Goal: Transaction & Acquisition: Purchase product/service

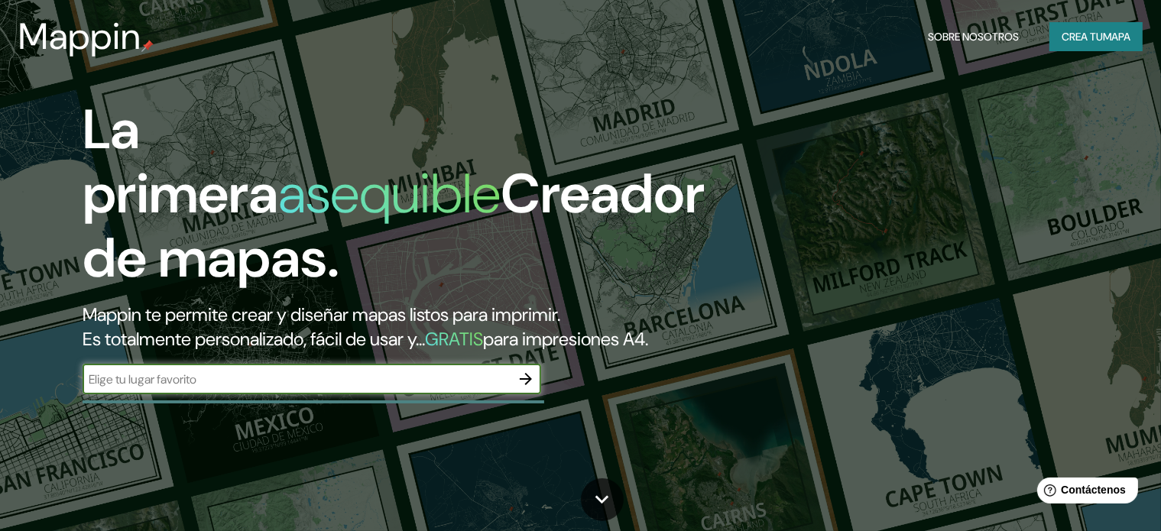
click at [206, 388] on input "text" at bounding box center [297, 380] width 428 height 18
type input "perote veracruz"
click at [527, 388] on icon "button" at bounding box center [526, 379] width 18 height 18
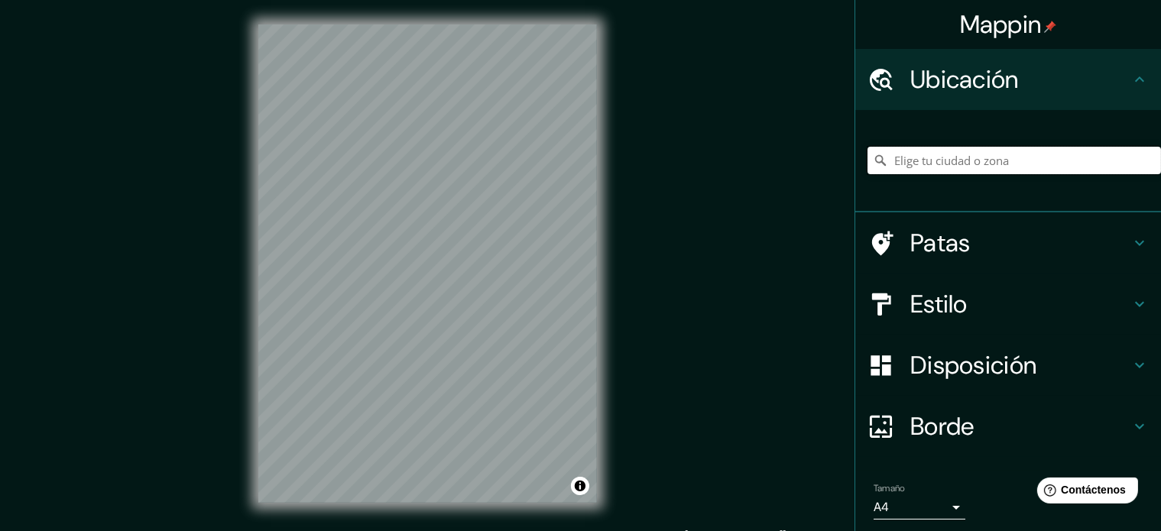
click at [939, 159] on input "Elige tu ciudad o zona" at bounding box center [1015, 161] width 294 height 28
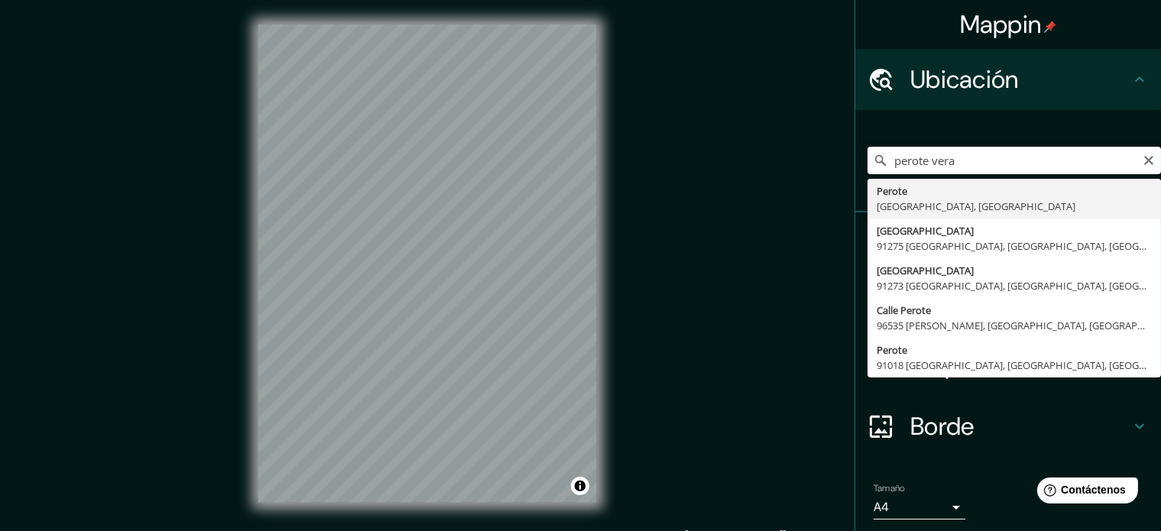
type input "Perote, [GEOGRAPHIC_DATA], [GEOGRAPHIC_DATA]"
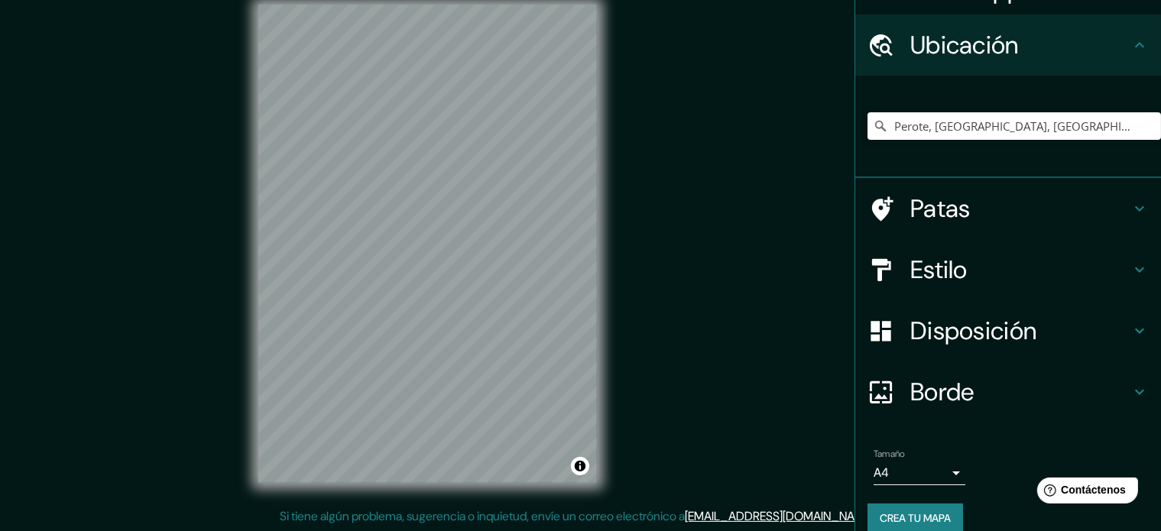
scroll to position [53, 0]
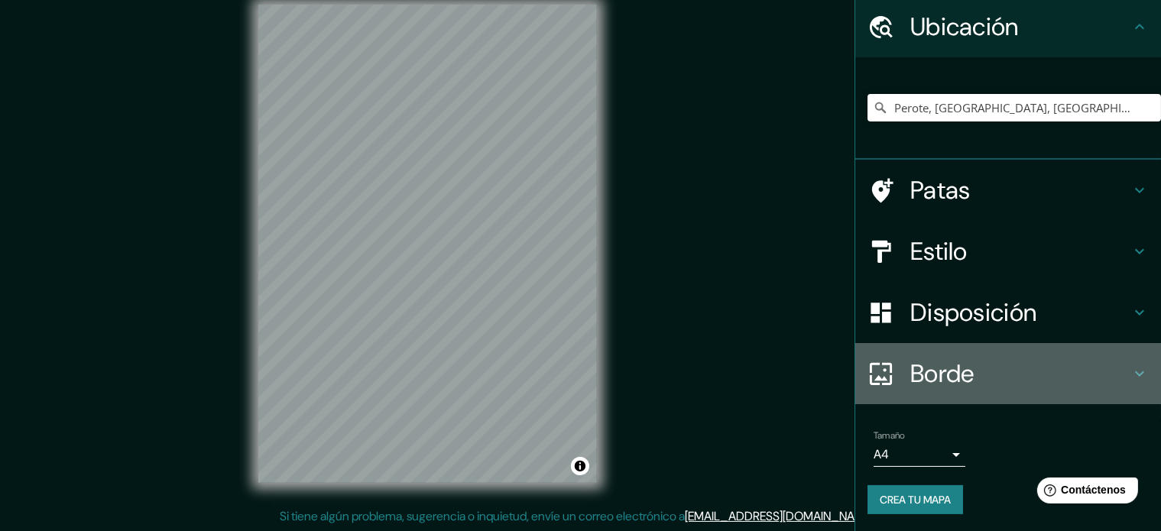
click at [1003, 363] on h4 "Borde" at bounding box center [1020, 373] width 220 height 31
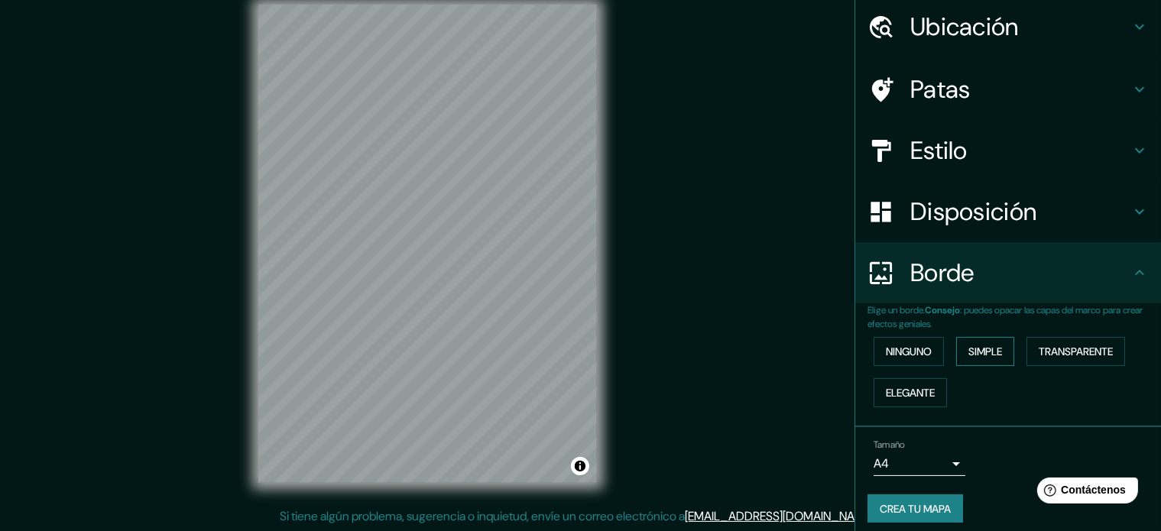
click at [993, 349] on font "Simple" at bounding box center [985, 352] width 34 height 14
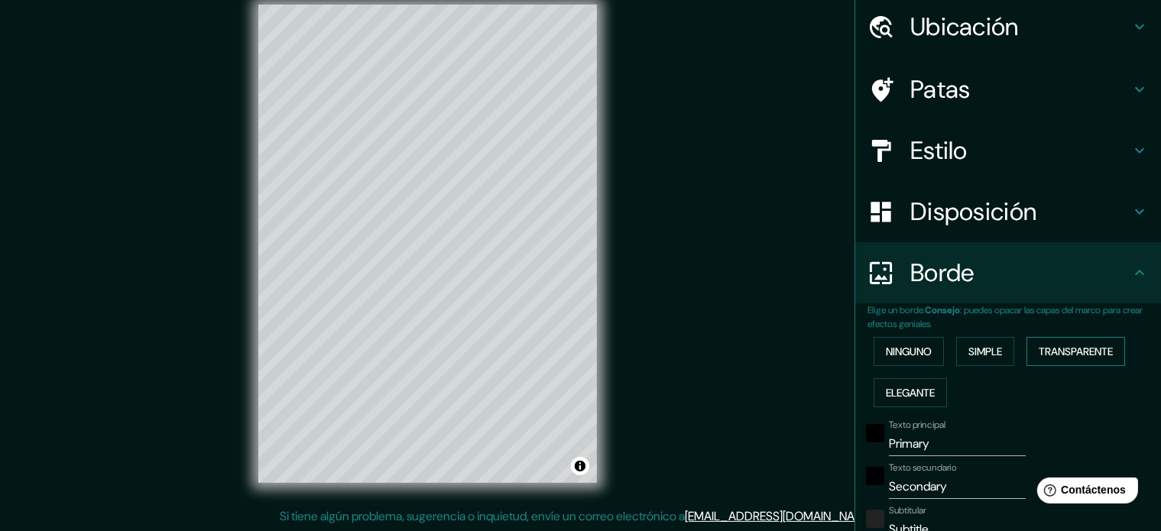
click at [1091, 349] on font "Transparente" at bounding box center [1076, 352] width 74 height 14
click at [913, 387] on font "Elegante" at bounding box center [910, 393] width 49 height 14
click at [913, 389] on font "Elegante" at bounding box center [910, 393] width 49 height 14
type input "177"
type input "35"
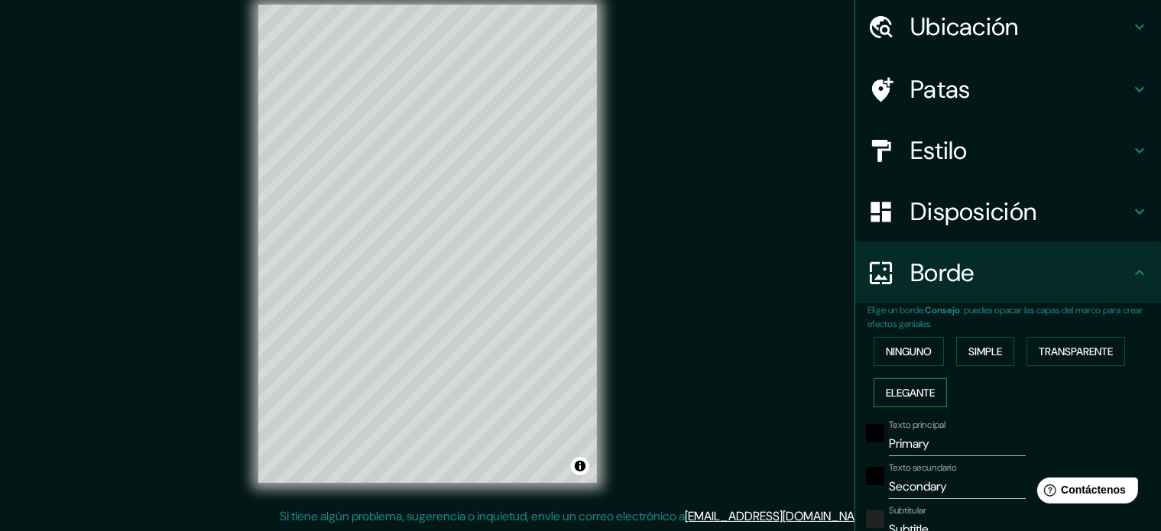
type input "35"
type input "18"
click at [910, 354] on font "Ninguno" at bounding box center [909, 352] width 46 height 14
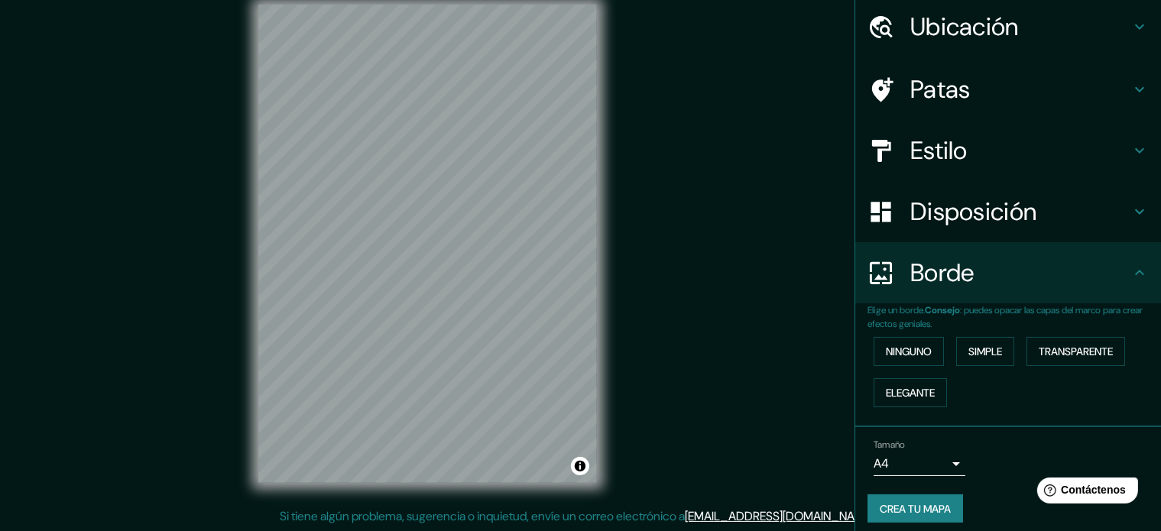
click at [965, 202] on font "Disposición" at bounding box center [973, 212] width 126 height 32
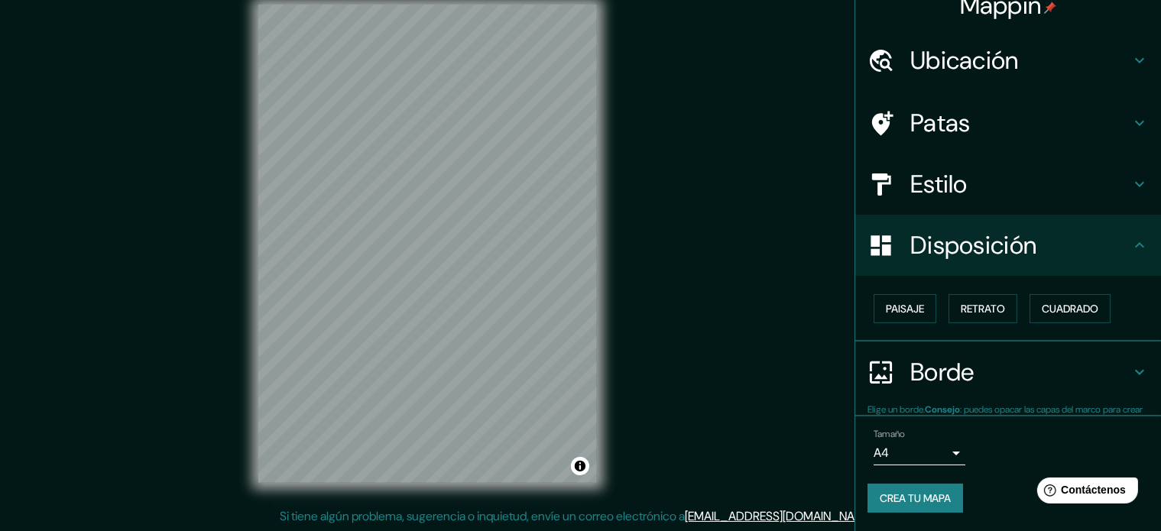
scroll to position [18, 0]
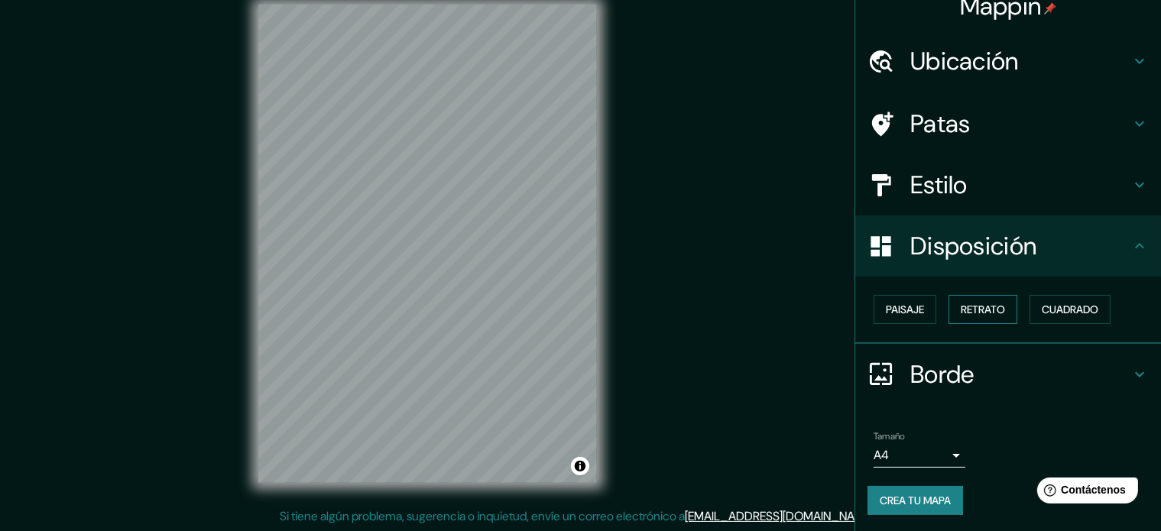
click at [984, 306] on font "Retrato" at bounding box center [983, 310] width 44 height 14
click at [901, 304] on font "Paisaje" at bounding box center [905, 310] width 38 height 14
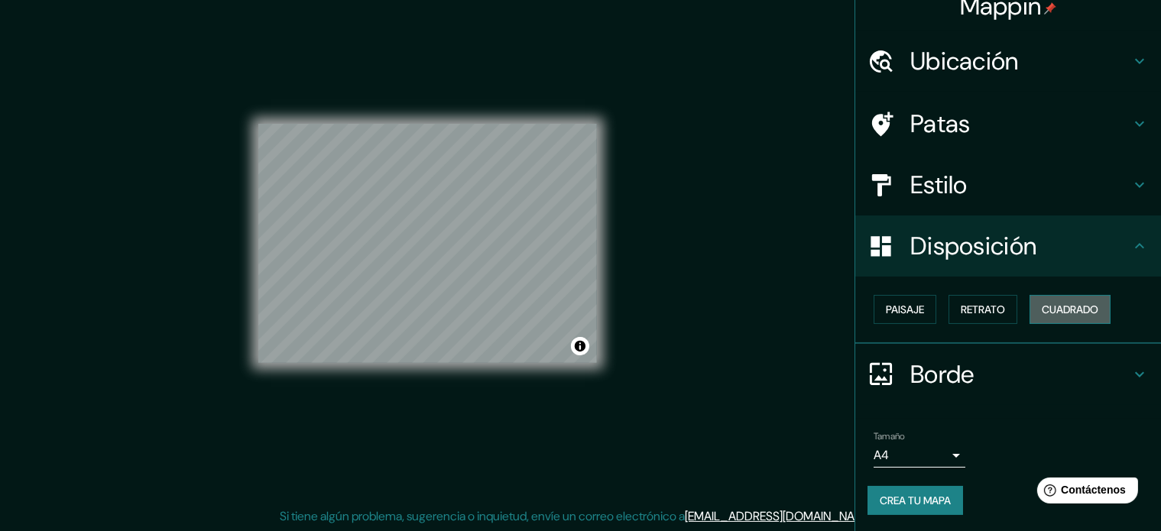
click at [1077, 315] on font "Cuadrado" at bounding box center [1070, 310] width 57 height 14
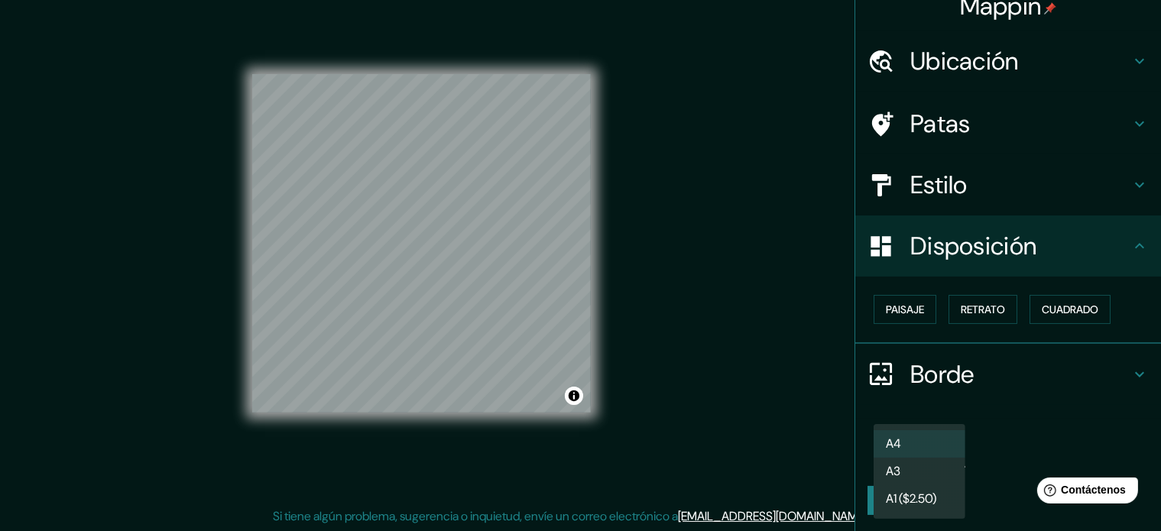
click at [942, 455] on body "Mappin Ubicación Perote, [GEOGRAPHIC_DATA], [GEOGRAPHIC_DATA] Patas Estilo Disp…" at bounding box center [580, 245] width 1161 height 531
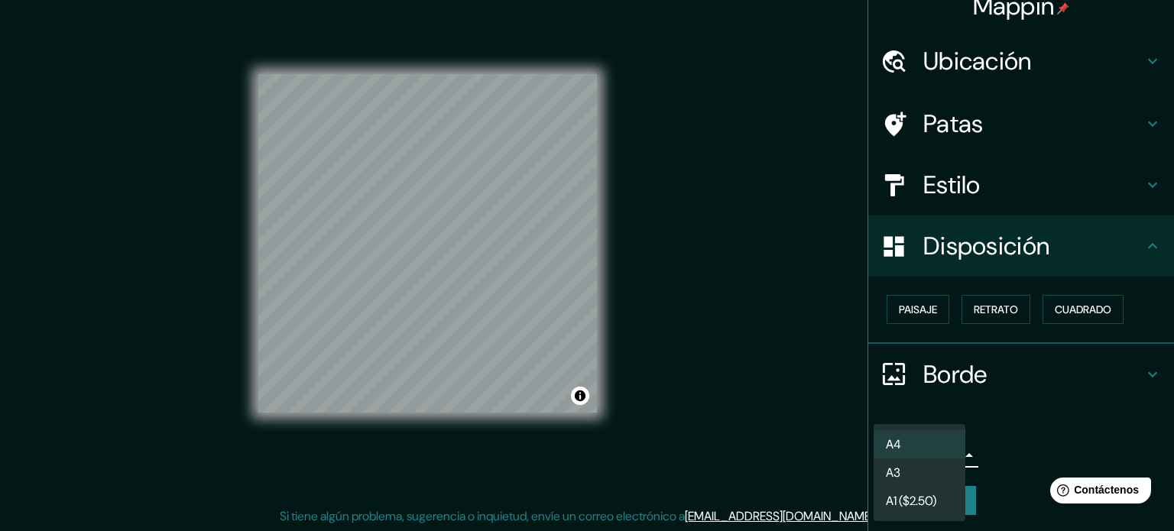
click at [900, 464] on font "A3" at bounding box center [893, 472] width 15 height 19
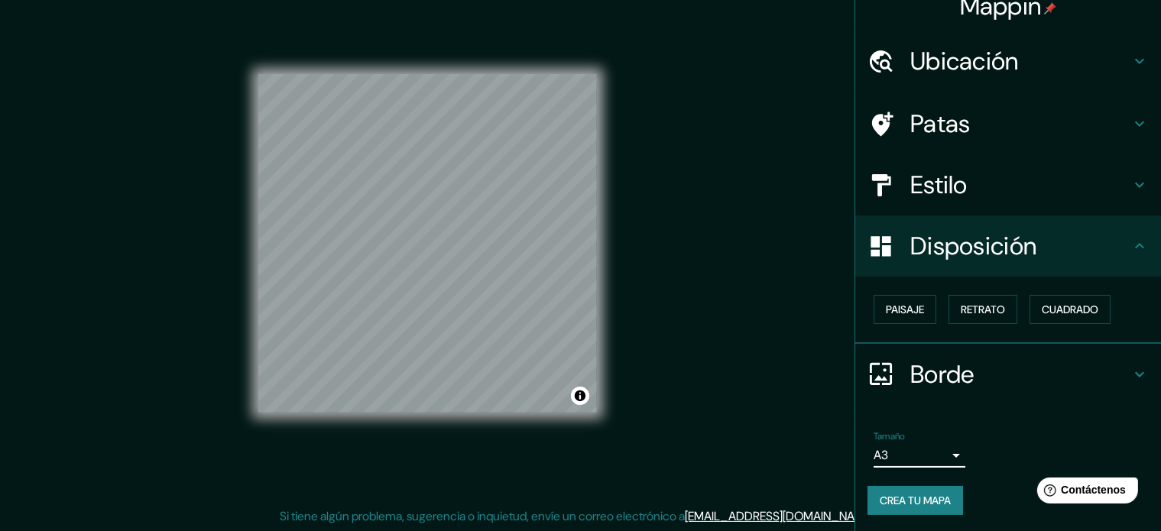
click at [915, 455] on body "Mappin Ubicación Perote, [GEOGRAPHIC_DATA], [GEOGRAPHIC_DATA] Patas Estilo Disp…" at bounding box center [580, 245] width 1161 height 531
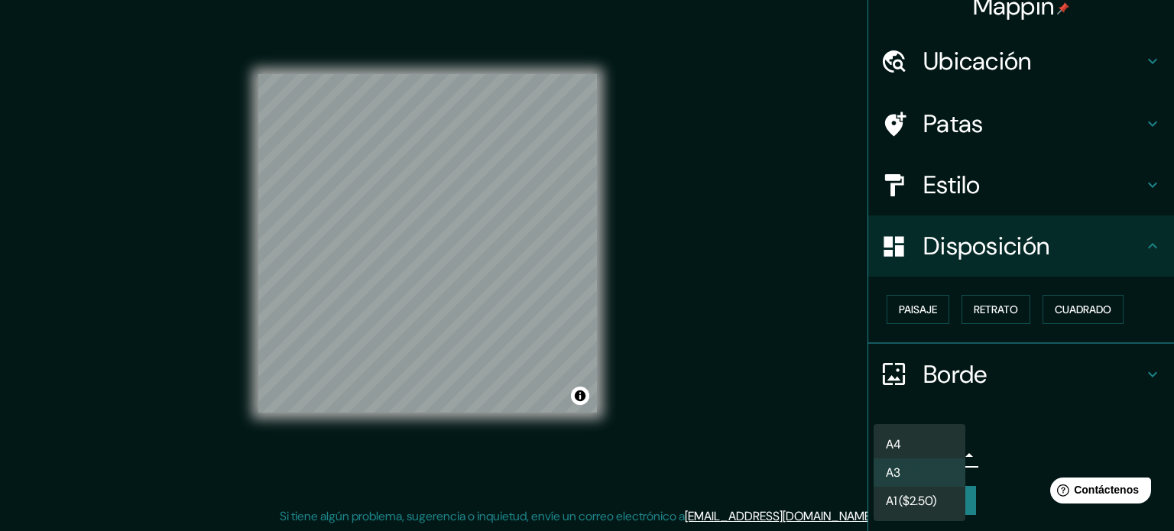
click at [919, 439] on li "A4" at bounding box center [920, 444] width 92 height 28
type input "single"
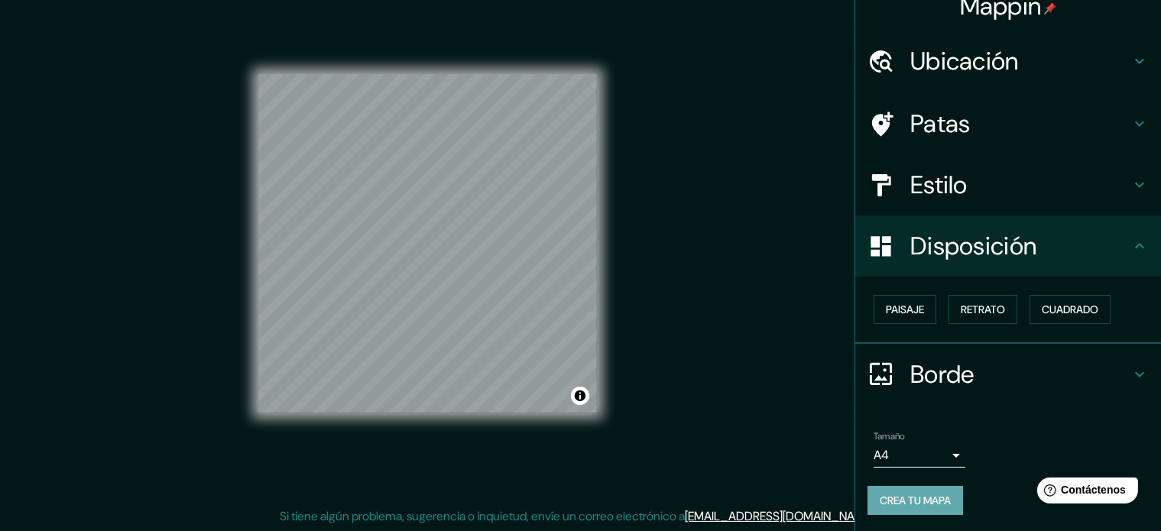
click at [930, 504] on font "Crea tu mapa" at bounding box center [915, 501] width 71 height 14
click at [949, 501] on button "Crea tu mapa" at bounding box center [916, 500] width 96 height 29
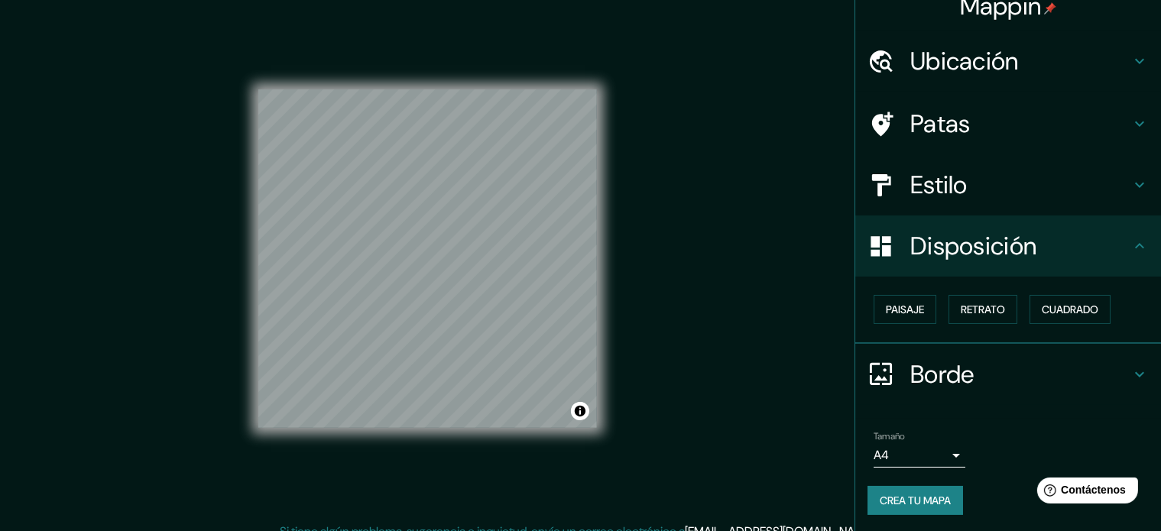
scroll to position [0, 0]
